Goal: Information Seeking & Learning: Learn about a topic

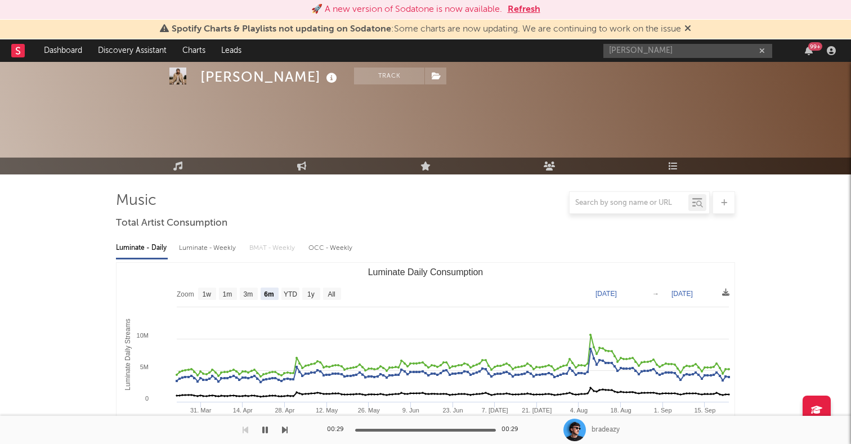
select select "6m"
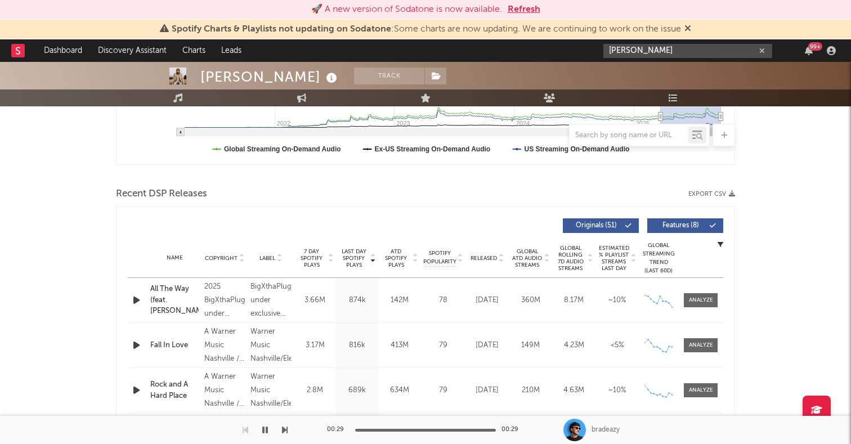
click at [668, 56] on input "[PERSON_NAME]" at bounding box center [687, 51] width 169 height 14
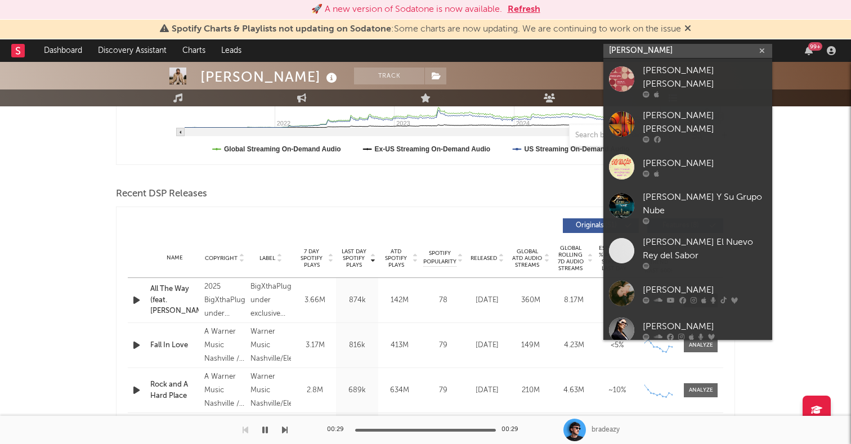
click at [668, 56] on input "[PERSON_NAME]" at bounding box center [687, 51] width 169 height 14
paste input "[URL][DOMAIN_NAME]"
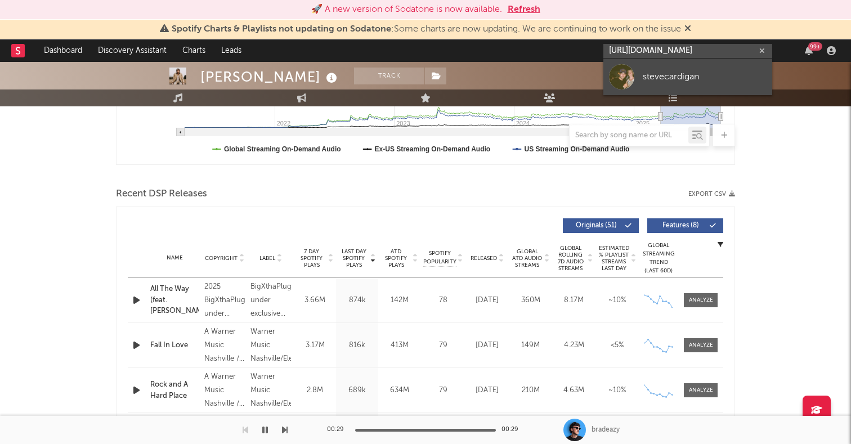
type input "[URL][DOMAIN_NAME]"
click at [624, 78] on div at bounding box center [621, 76] width 25 height 25
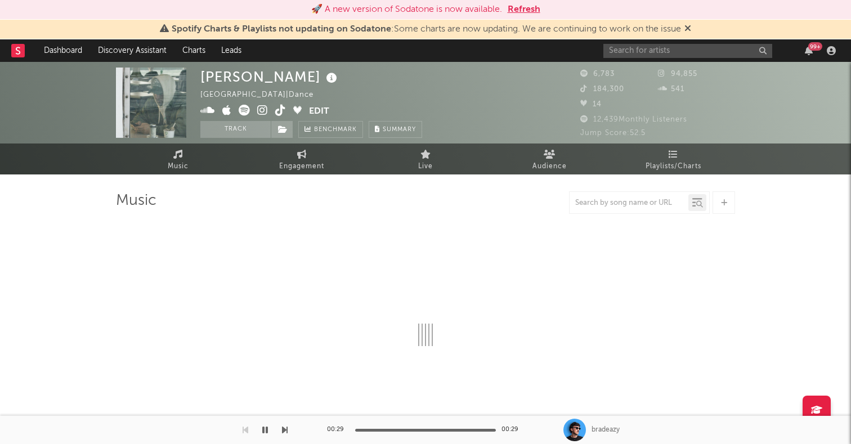
select select "6m"
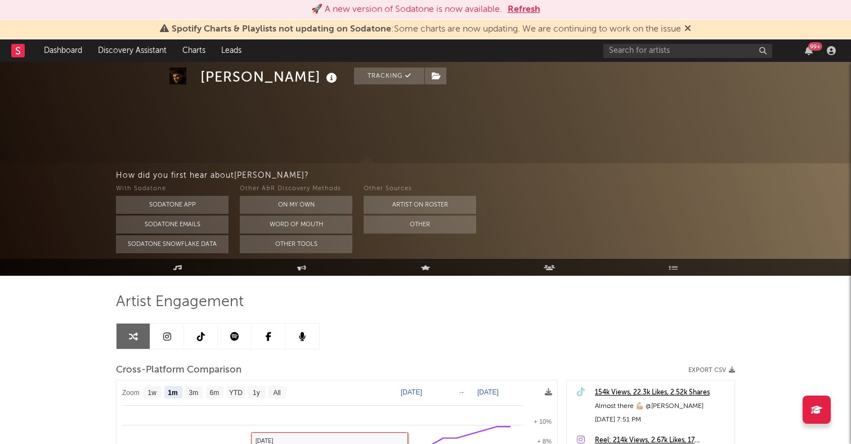
select select "1m"
